Goal: Information Seeking & Learning: Learn about a topic

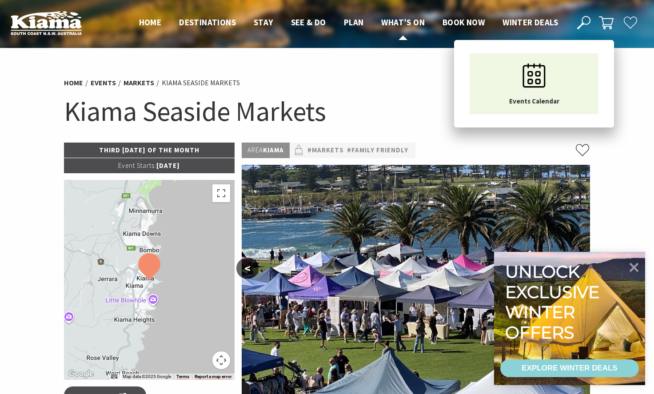
click at [393, 21] on span "What’s On" at bounding box center [403, 22] width 44 height 11
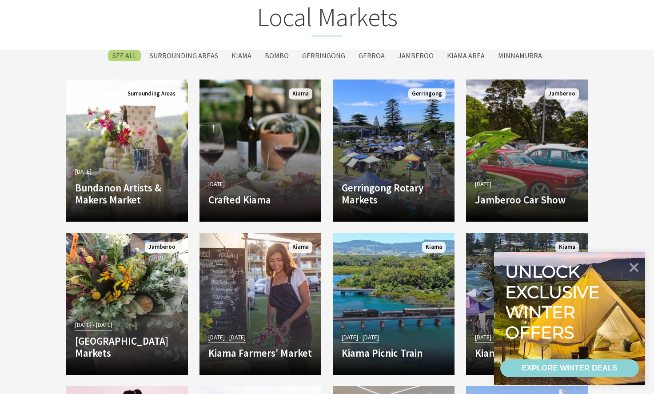
scroll to position [1453, 0]
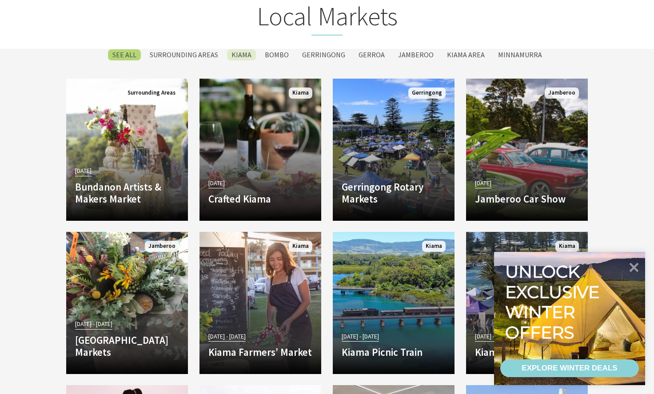
click at [242, 50] on label "Kiama" at bounding box center [241, 54] width 29 height 11
click at [0, 0] on input "Kiama" at bounding box center [0, 0] width 0 height 0
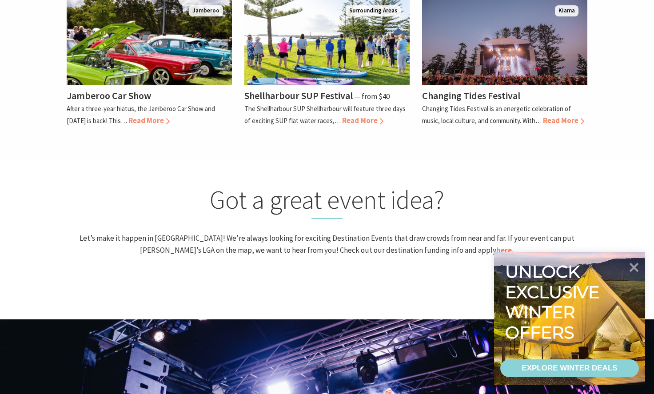
scroll to position [838, 0]
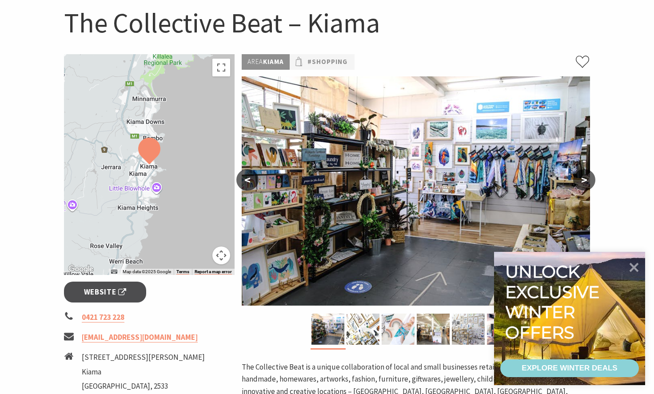
scroll to position [84, 0]
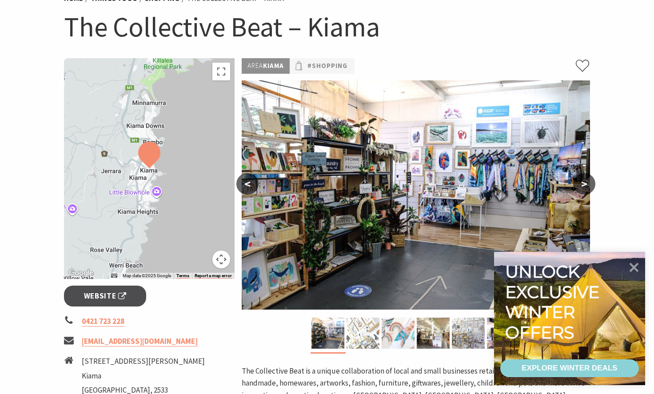
click at [362, 329] on img at bounding box center [362, 332] width 33 height 31
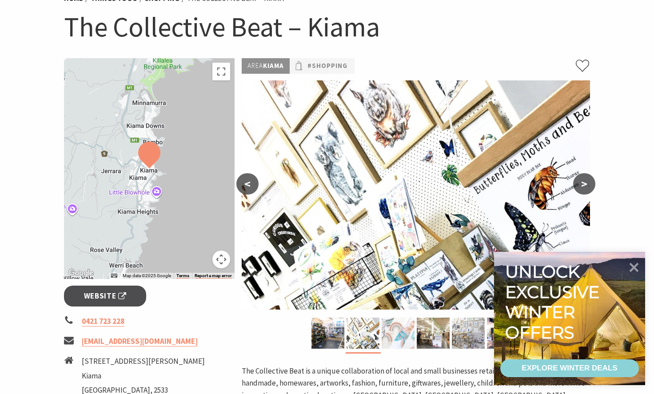
click at [400, 331] on img at bounding box center [397, 332] width 33 height 31
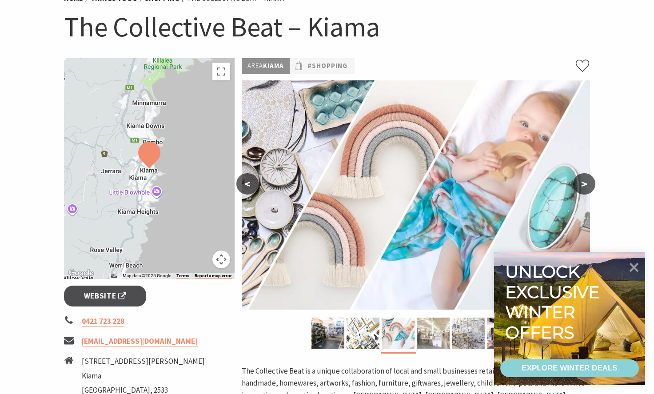
click at [429, 332] on img at bounding box center [432, 332] width 33 height 31
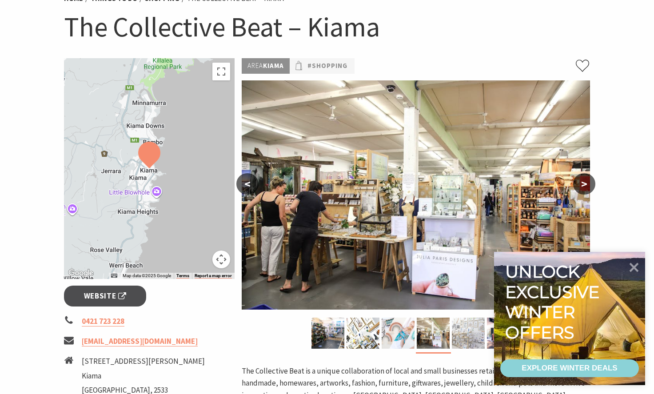
click at [461, 332] on img at bounding box center [468, 332] width 33 height 31
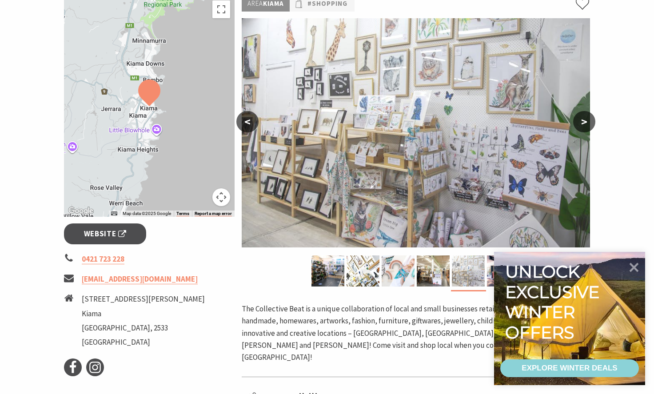
scroll to position [165, 0]
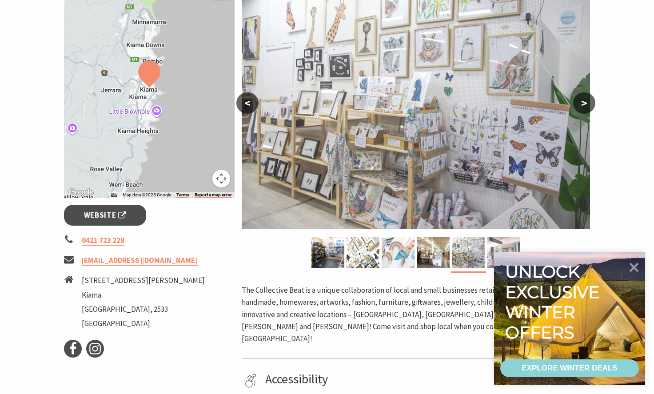
click at [503, 241] on img at bounding box center [503, 252] width 33 height 31
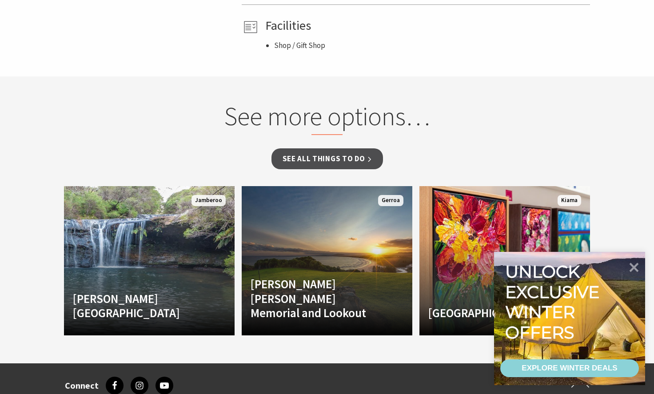
scroll to position [670, 0]
